Goal: Navigation & Orientation: Find specific page/section

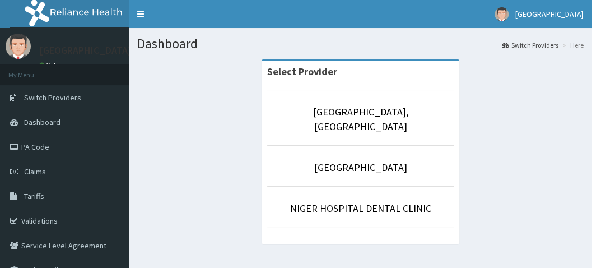
drag, startPoint x: 0, startPoint y: 0, endPoint x: 215, endPoint y: 146, distance: 259.9
click at [215, 146] on div "Select Provider [GEOGRAPHIC_DATA], [GEOGRAPHIC_DATA] EYE CLINIC [GEOGRAPHIC_DAT…" at bounding box center [360, 157] width 447 height 196
click at [68, 64] on li "My Menu" at bounding box center [64, 74] width 129 height 21
click at [59, 61] on div "NIGER HOSPITAL Online" at bounding box center [83, 53] width 104 height 38
click at [299, 106] on p "[GEOGRAPHIC_DATA], [GEOGRAPHIC_DATA]" at bounding box center [360, 119] width 187 height 29
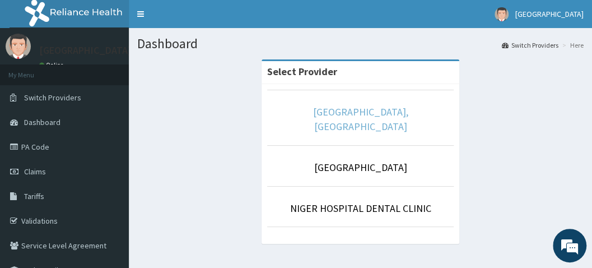
click at [341, 113] on link "[GEOGRAPHIC_DATA], [GEOGRAPHIC_DATA]" at bounding box center [360, 118] width 95 height 27
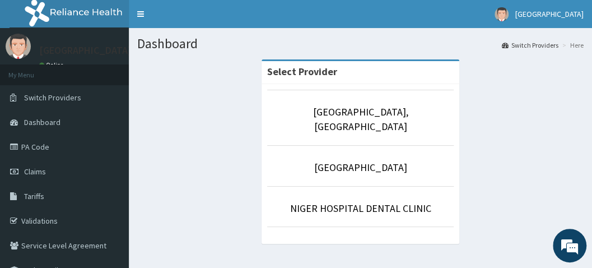
click at [216, 106] on div "Select Provider Niger Hospital, Lokoja NIGER HOSPITAL EYE CLINIC NIGER HOSPITAL…" at bounding box center [360, 157] width 447 height 196
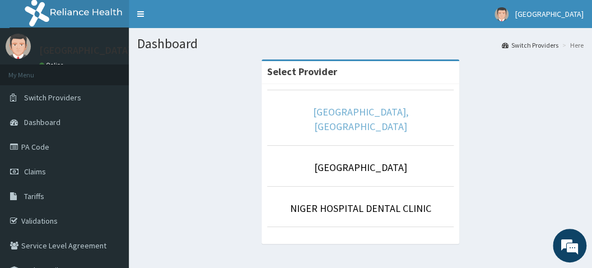
click at [327, 109] on link "[GEOGRAPHIC_DATA], [GEOGRAPHIC_DATA]" at bounding box center [360, 118] width 95 height 27
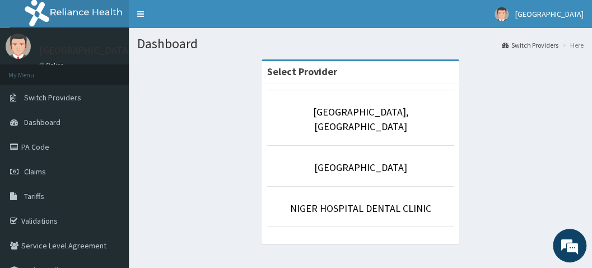
click at [526, 98] on div "Select Provider Niger Hospital, Lokoja NIGER HOSPITAL EYE CLINIC NIGER HOSPITAL…" at bounding box center [360, 157] width 447 height 196
click at [428, 31] on section "Dashboard Switch Providers Here" at bounding box center [361, 39] width 464 height 23
click at [186, 83] on div "Select Provider Niger Hospital, Lokoja NIGER HOSPITAL EYE CLINIC NIGER HOSPITAL…" at bounding box center [360, 157] width 447 height 196
click at [184, 76] on div "Select Provider Niger Hospital, Lokoja NIGER HOSPITAL EYE CLINIC NIGER HOSPITAL…" at bounding box center [360, 157] width 447 height 196
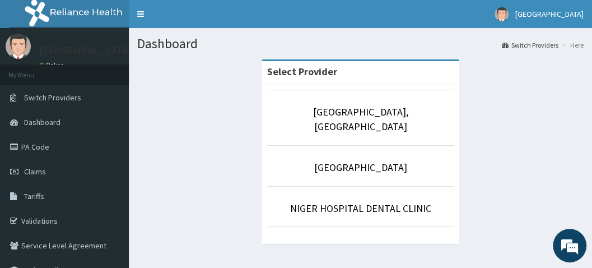
drag, startPoint x: 181, startPoint y: 72, endPoint x: 229, endPoint y: 85, distance: 50.0
click at [182, 72] on div "Select Provider Niger Hospital, Lokoja NIGER HOSPITAL EYE CLINIC NIGER HOSPITAL…" at bounding box center [360, 157] width 447 height 196
click at [293, 105] on p "[GEOGRAPHIC_DATA], [GEOGRAPHIC_DATA]" at bounding box center [360, 119] width 187 height 29
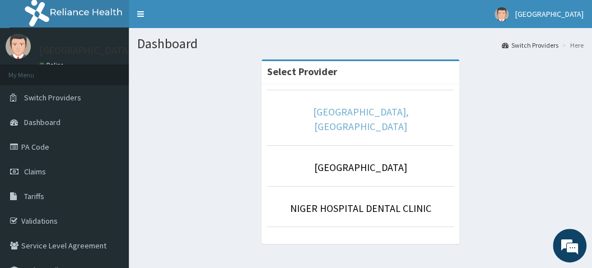
click at [337, 114] on link "[GEOGRAPHIC_DATA], [GEOGRAPHIC_DATA]" at bounding box center [360, 118] width 95 height 27
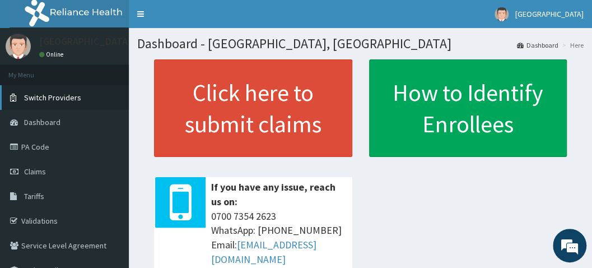
click at [73, 98] on span "Switch Providers" at bounding box center [52, 97] width 57 height 10
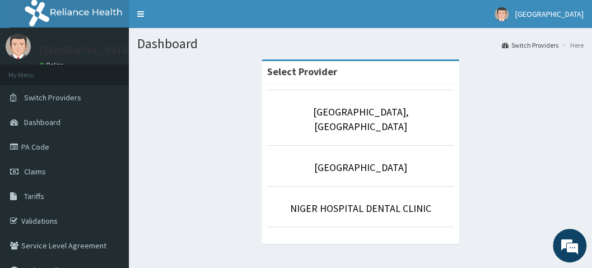
click at [111, 55] on p "[GEOGRAPHIC_DATA]" at bounding box center [85, 50] width 92 height 10
click at [178, 93] on div "Select Provider [GEOGRAPHIC_DATA], [GEOGRAPHIC_DATA] EYE CLINIC [GEOGRAPHIC_DAT…" at bounding box center [360, 157] width 447 height 196
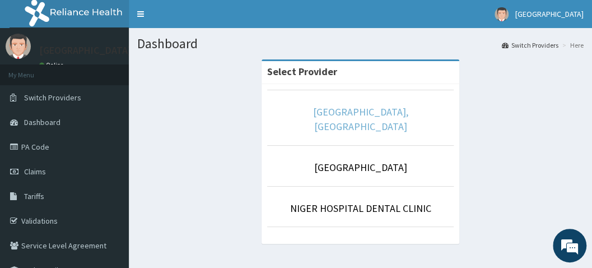
click at [378, 115] on link "[GEOGRAPHIC_DATA], [GEOGRAPHIC_DATA]" at bounding box center [360, 118] width 95 height 27
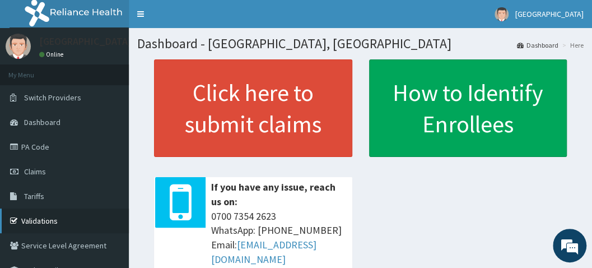
click at [47, 214] on link "Validations" at bounding box center [64, 220] width 129 height 25
